Goal: Task Accomplishment & Management: Use online tool/utility

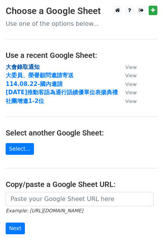
click at [24, 66] on strong "大會錄取通知" at bounding box center [23, 66] width 34 height 7
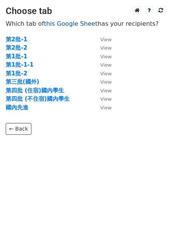
click at [68, 25] on link "this Google Sheet" at bounding box center [71, 23] width 54 height 7
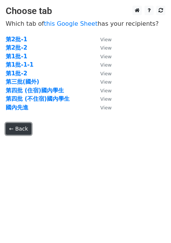
click at [20, 129] on link "← Back" at bounding box center [19, 129] width 26 height 12
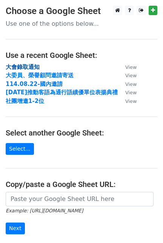
click at [25, 65] on strong "大會錄取通知" at bounding box center [23, 66] width 34 height 7
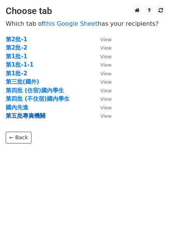
click at [26, 115] on strong "第五批專責機關" at bounding box center [26, 115] width 40 height 7
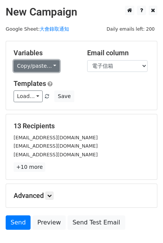
click at [49, 66] on link "Copy/paste..." at bounding box center [37, 66] width 46 height 12
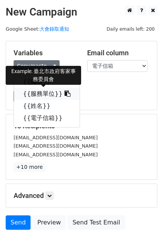
drag, startPoint x: 59, startPoint y: 93, endPoint x: 45, endPoint y: 95, distance: 13.7
click at [65, 93] on icon at bounding box center [68, 93] width 6 height 6
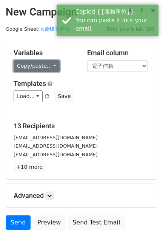
click at [53, 62] on link "Copy/paste..." at bounding box center [37, 66] width 46 height 12
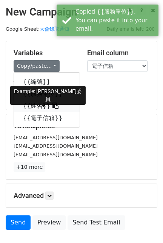
click at [53, 105] on icon at bounding box center [56, 105] width 6 height 6
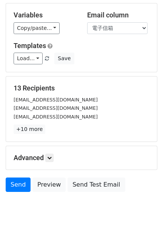
scroll to position [47, 0]
